Goal: Use online tool/utility: Utilize a website feature to perform a specific function

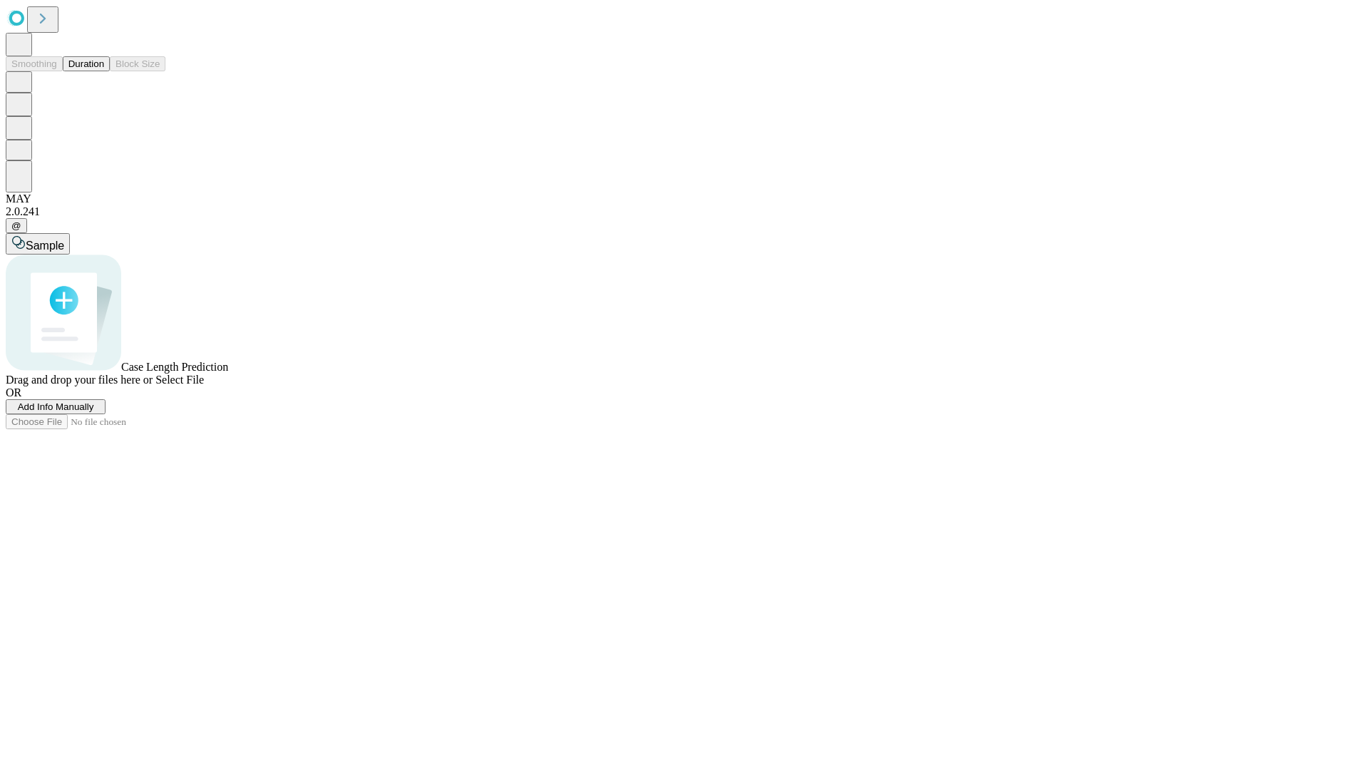
click at [104, 71] on button "Duration" at bounding box center [86, 63] width 47 height 15
click at [94, 412] on span "Add Info Manually" at bounding box center [56, 406] width 76 height 11
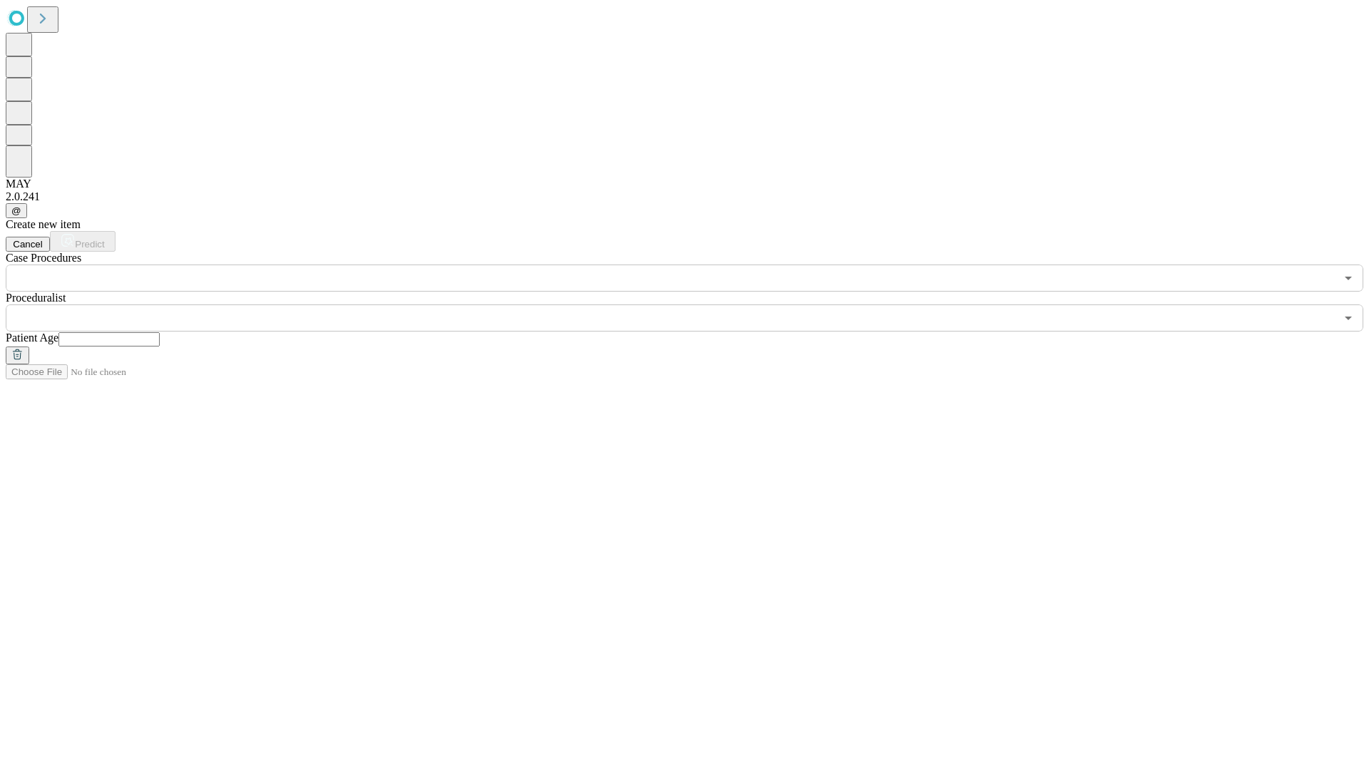
click at [160, 332] on input "text" at bounding box center [108, 339] width 101 height 14
type input "**"
click at [695, 305] on input "text" at bounding box center [671, 318] width 1330 height 27
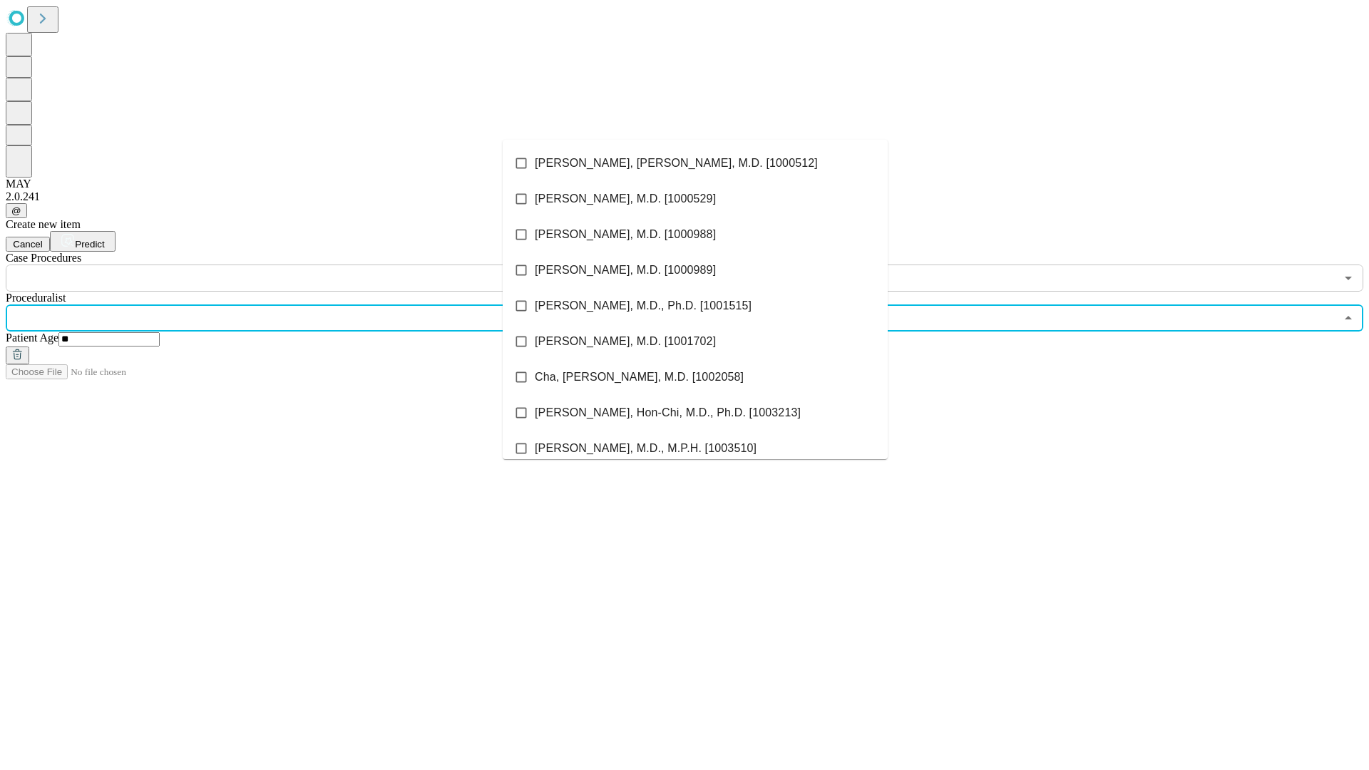
click at [695, 163] on li "[PERSON_NAME], [PERSON_NAME], M.D. [1000512]" at bounding box center [695, 163] width 385 height 36
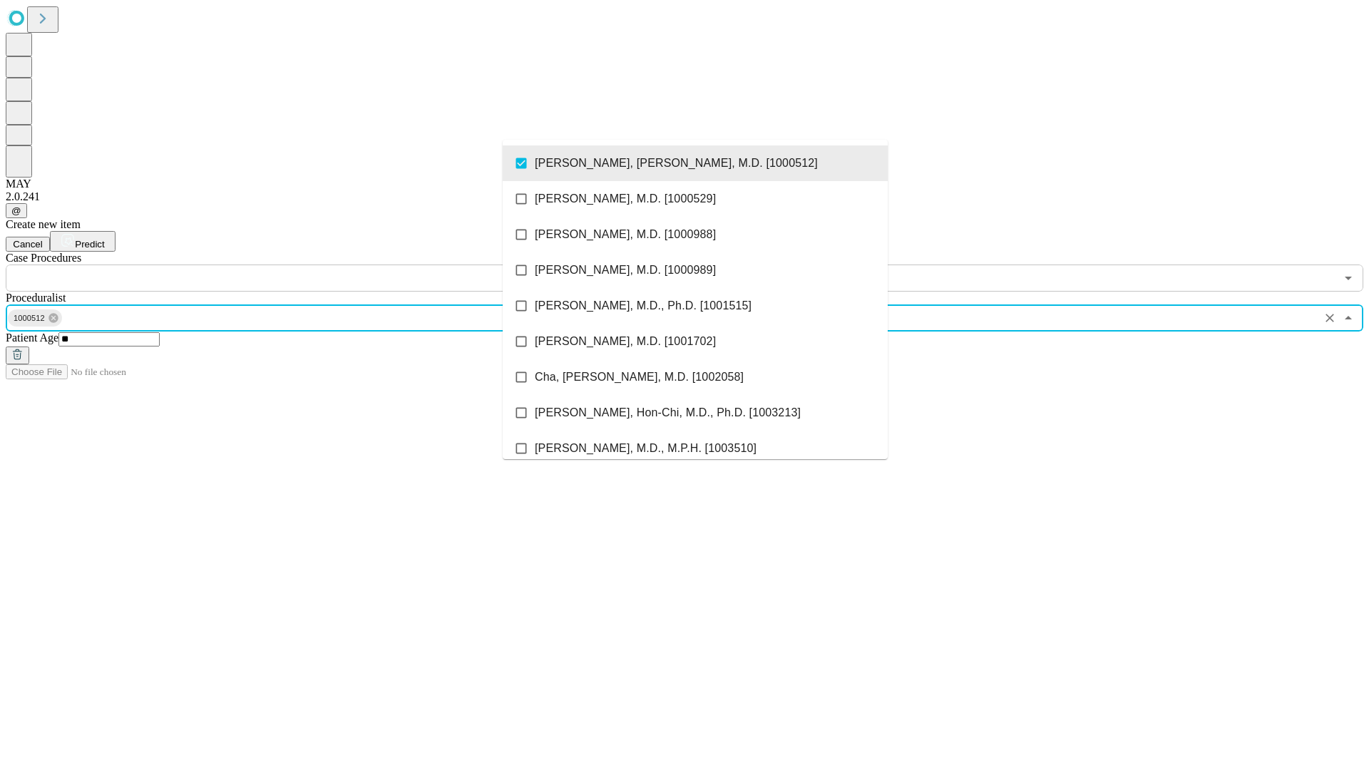
click at [300, 265] on input "text" at bounding box center [671, 278] width 1330 height 27
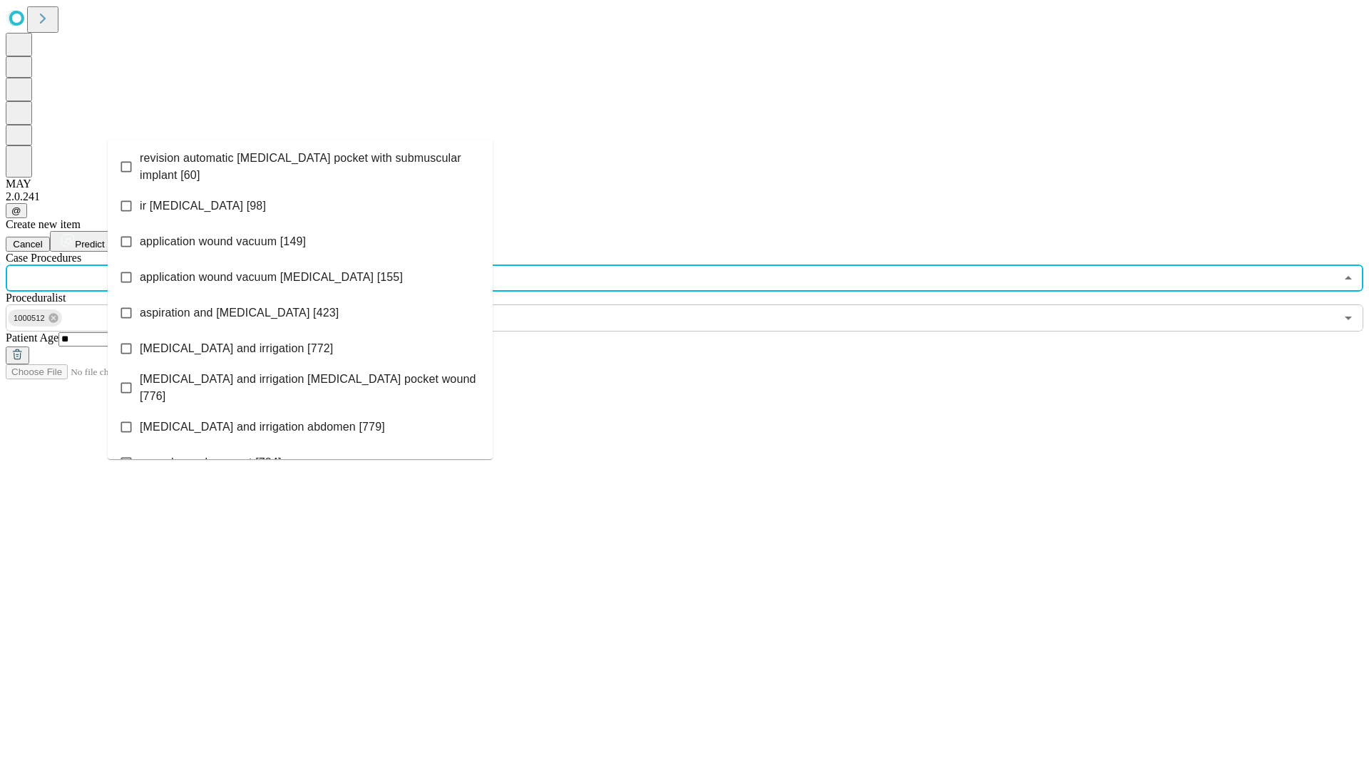
click at [300, 163] on span "revision automatic [MEDICAL_DATA] pocket with submuscular implant [60]" at bounding box center [311, 167] width 342 height 34
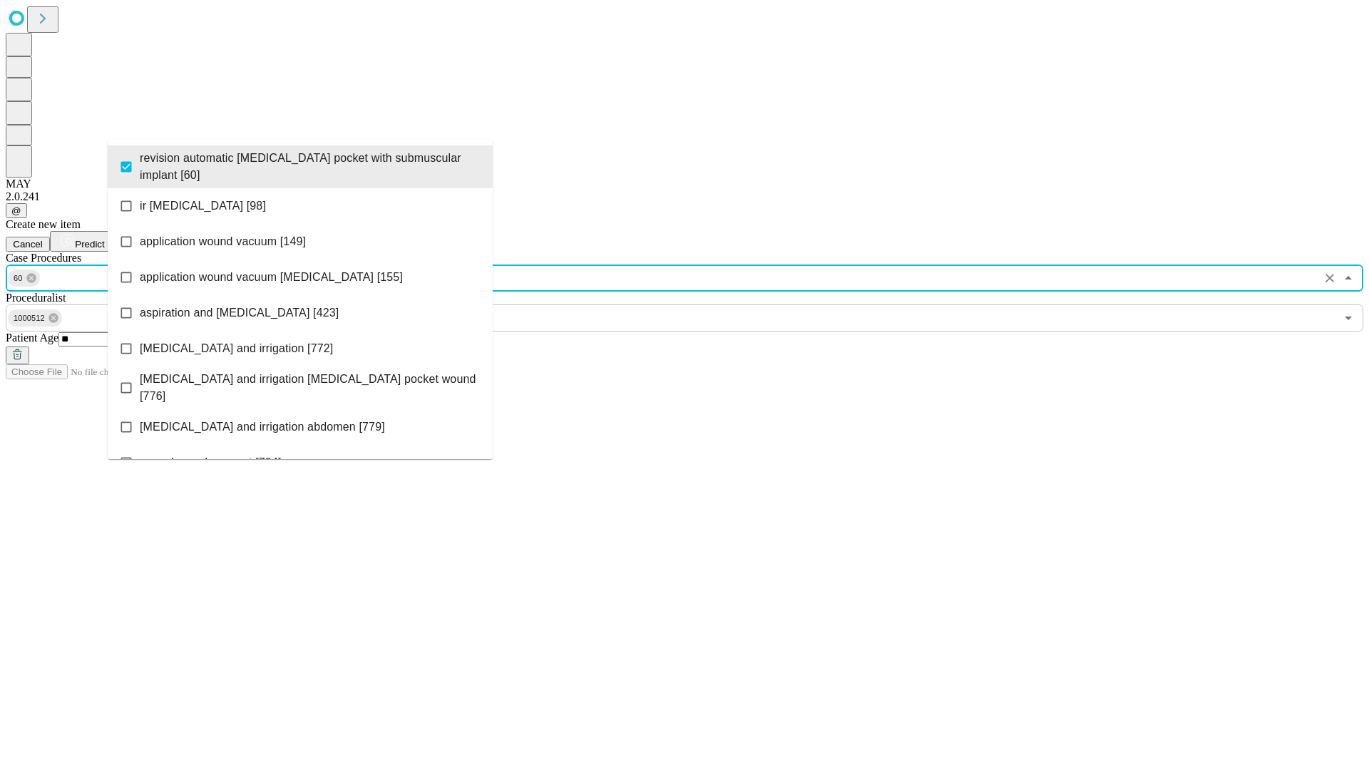
click at [104, 239] on span "Predict" at bounding box center [89, 244] width 29 height 11
